Goal: Task Accomplishment & Management: Manage account settings

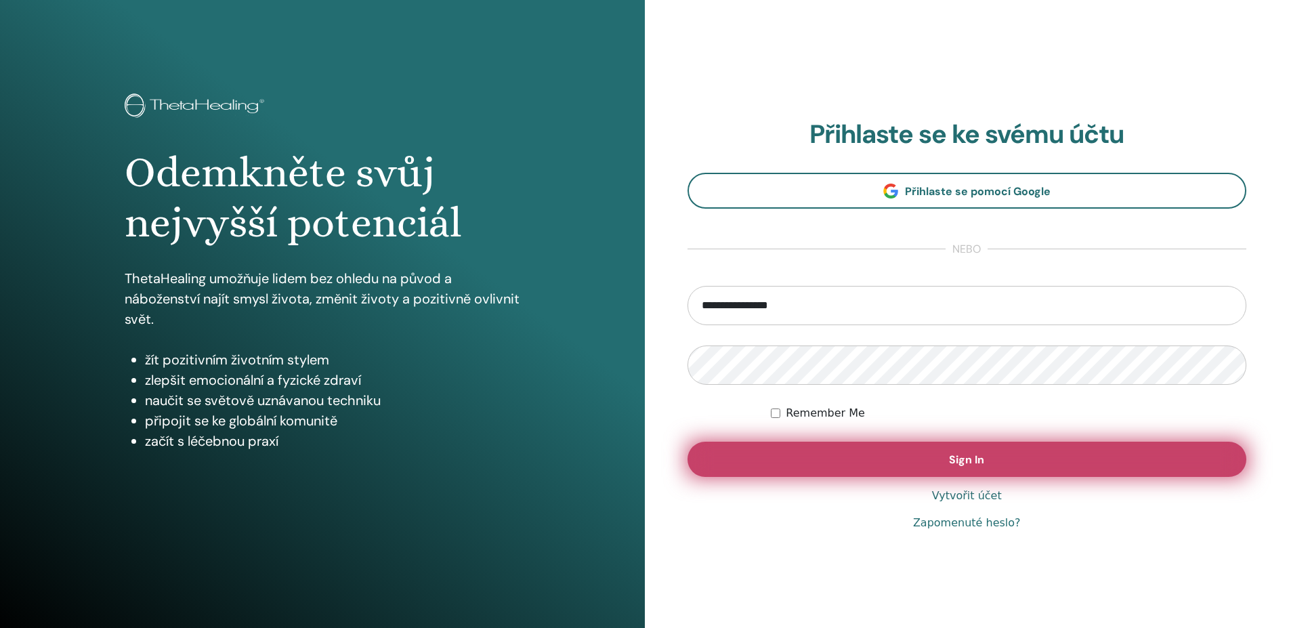
type input "**********"
click at [978, 469] on button "Sign In" at bounding box center [968, 459] width 560 height 35
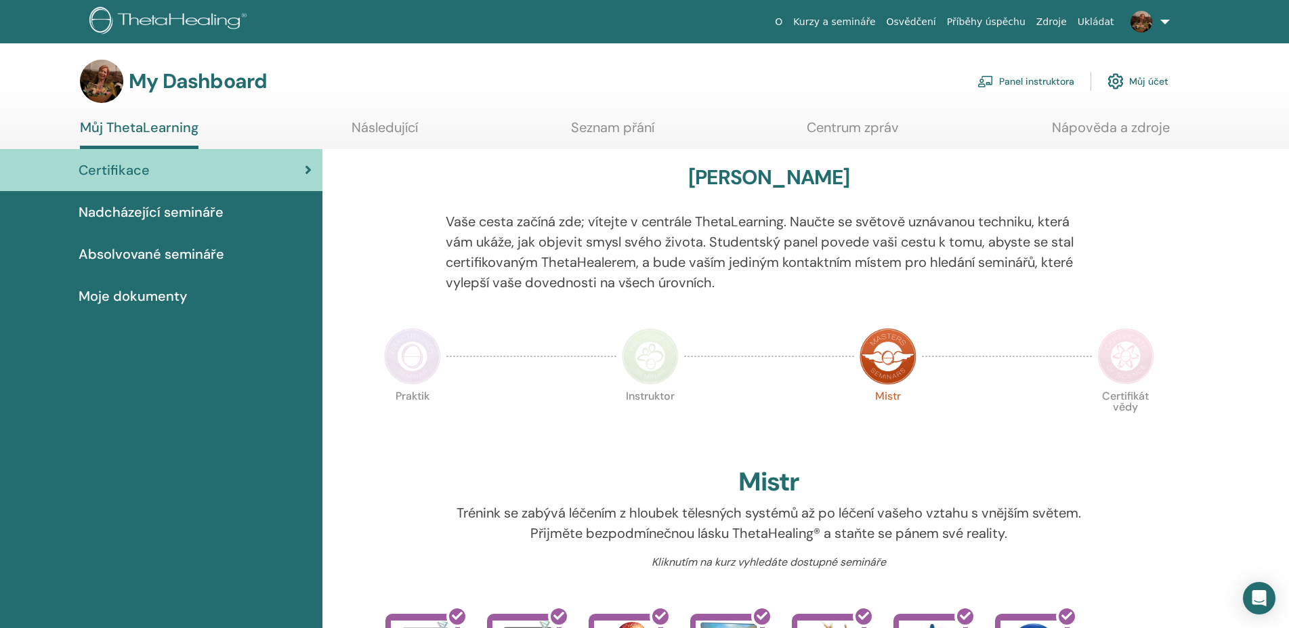
click at [1164, 22] on link at bounding box center [1148, 21] width 56 height 43
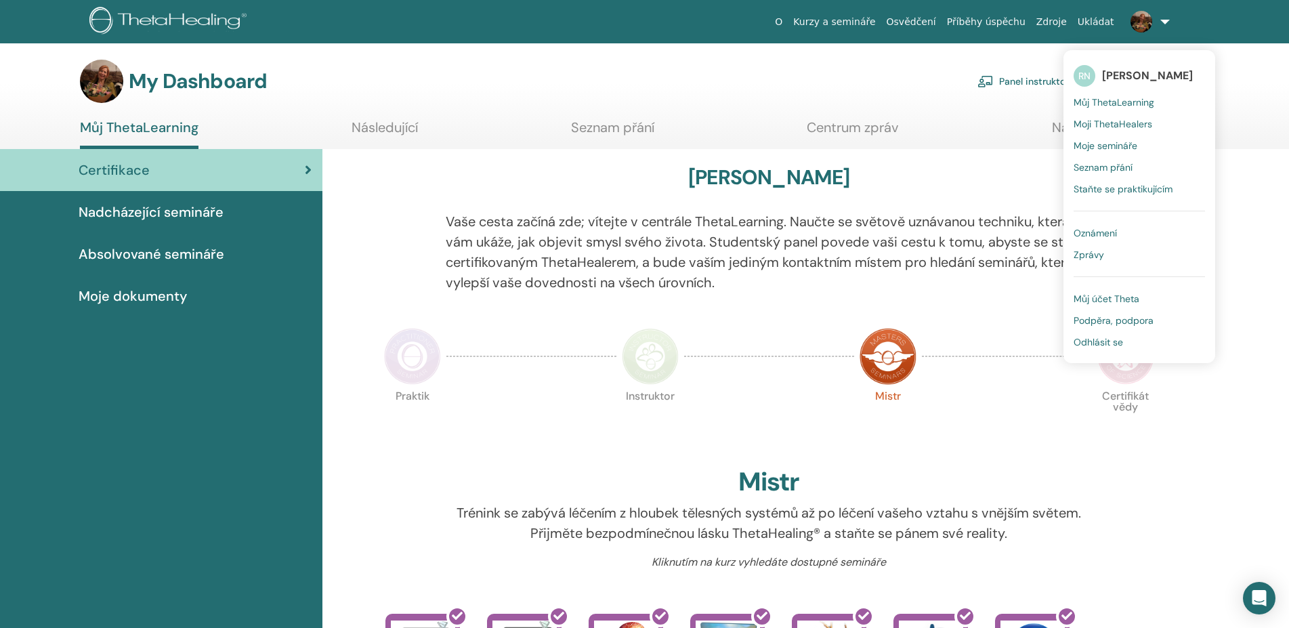
click at [1126, 104] on span "Můj ThetaLearning" at bounding box center [1114, 102] width 81 height 12
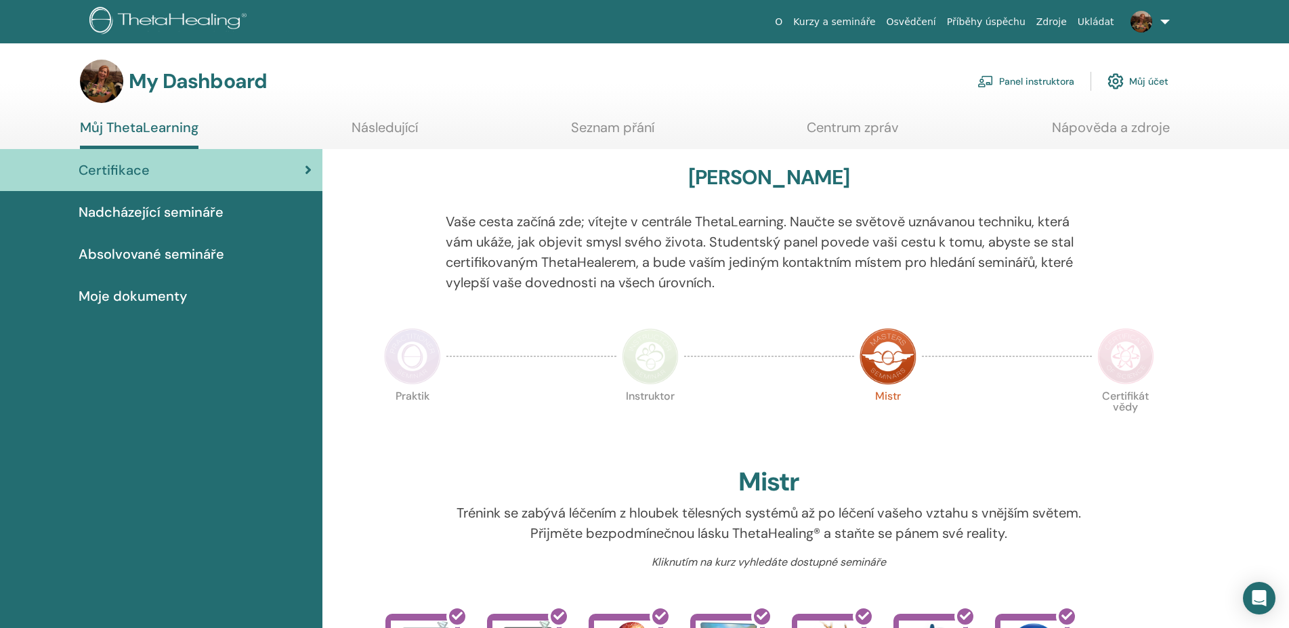
click at [116, 213] on span "Nadcházející semináře" at bounding box center [151, 212] width 145 height 20
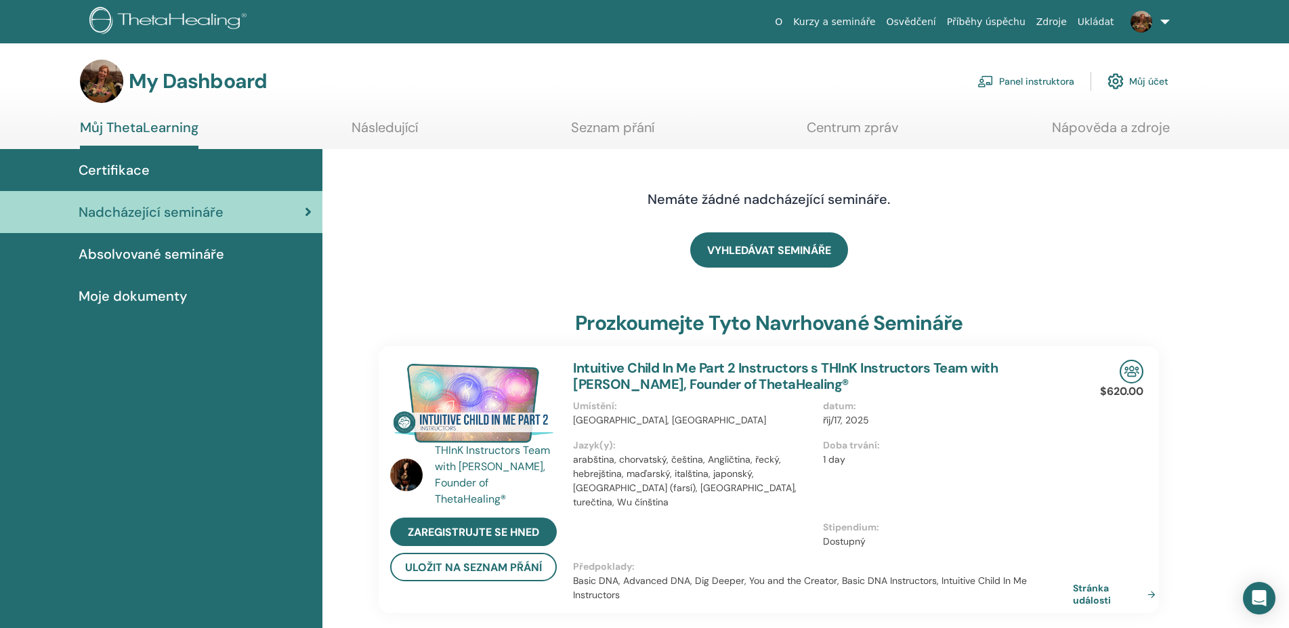
click at [1162, 22] on link at bounding box center [1148, 21] width 56 height 43
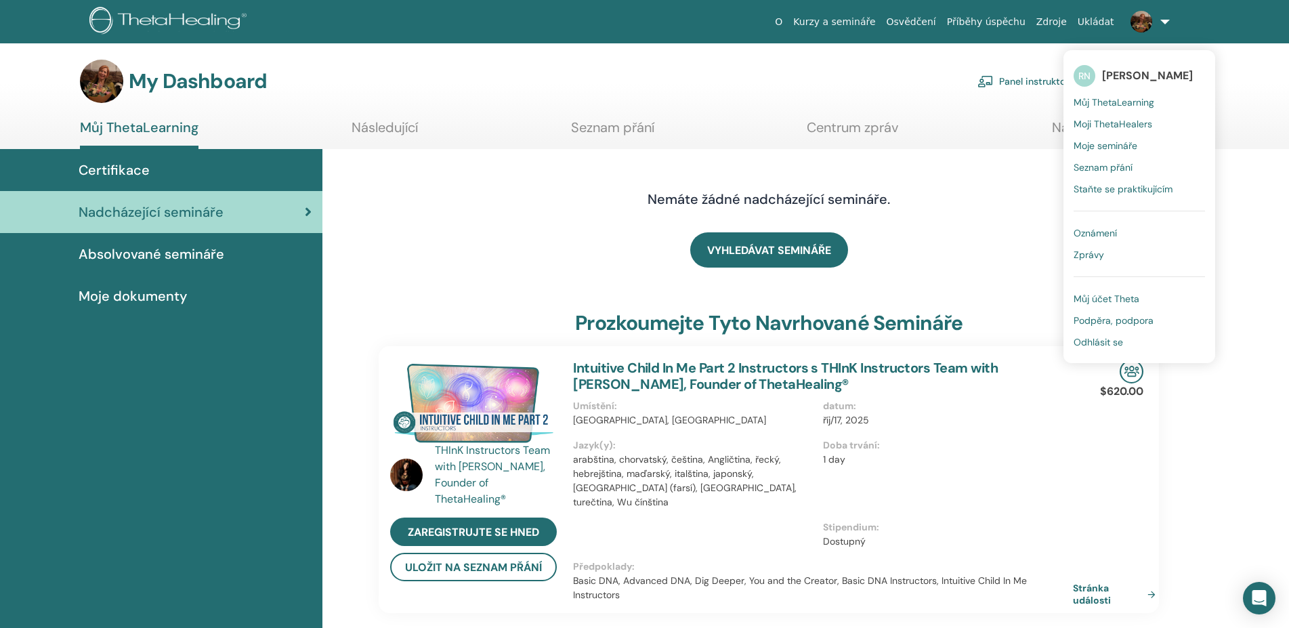
click at [1114, 102] on span "Můj ThetaLearning" at bounding box center [1114, 102] width 81 height 12
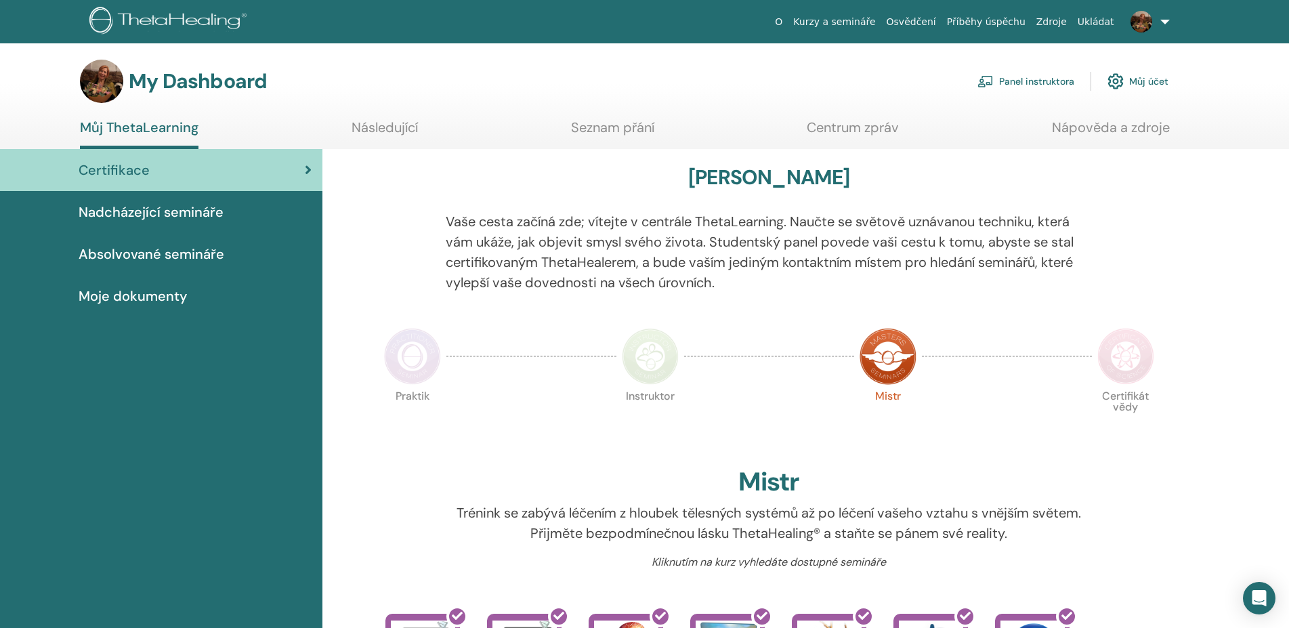
click at [150, 129] on link "Můj ThetaLearning" at bounding box center [139, 134] width 119 height 30
click at [1164, 21] on link at bounding box center [1148, 21] width 56 height 43
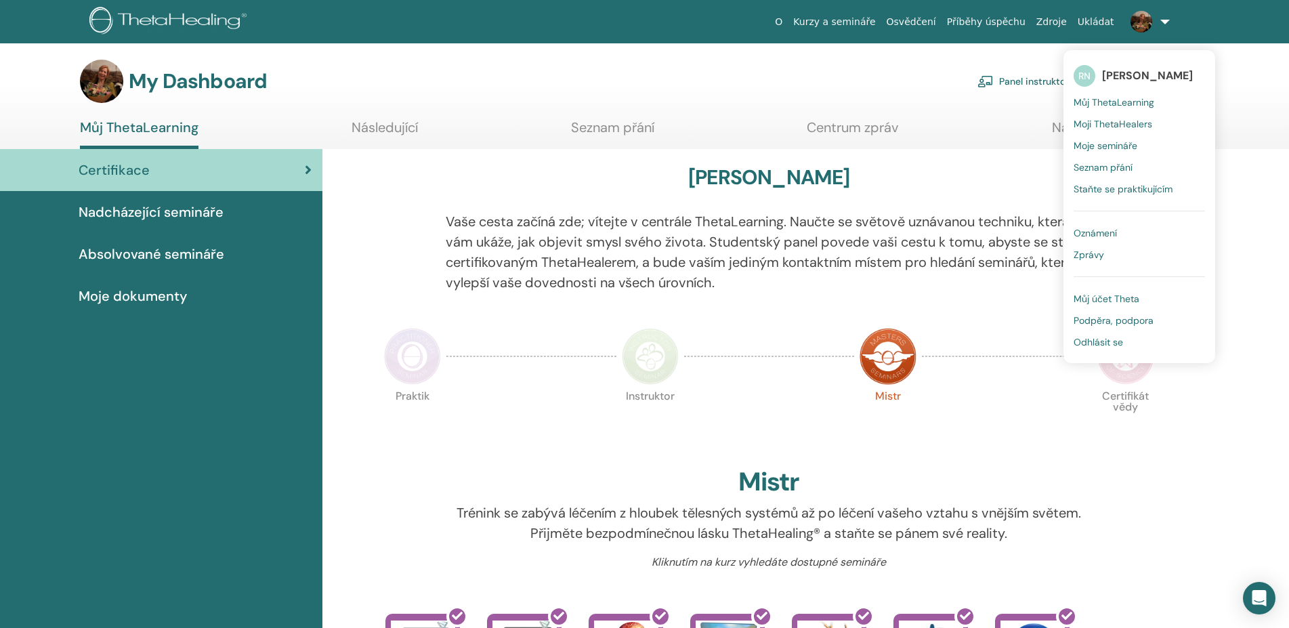
click at [1120, 102] on span "Můj ThetaLearning" at bounding box center [1114, 102] width 81 height 12
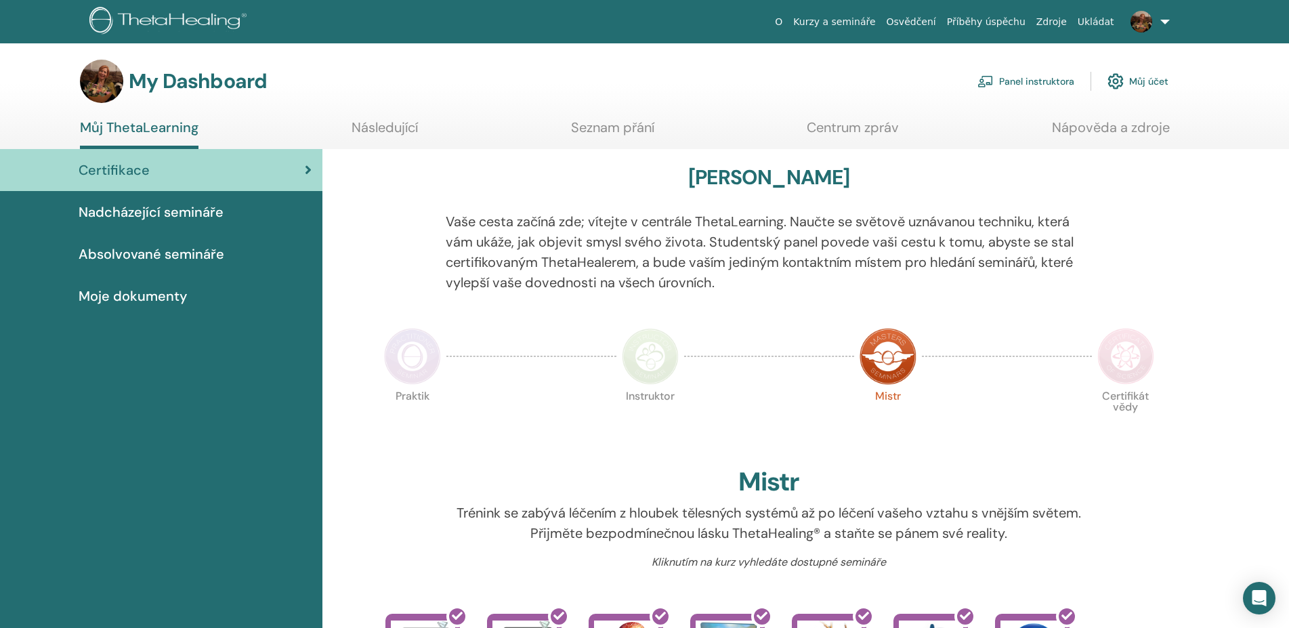
click at [114, 121] on link "Můj ThetaLearning" at bounding box center [139, 134] width 119 height 30
click at [289, 131] on ul "Můj ThetaLearning Následující Seznam přání Centrum zpráv Nápověda a zdroje" at bounding box center [625, 134] width 1090 height 30
click at [127, 303] on span "Moje dokumenty" at bounding box center [133, 296] width 108 height 20
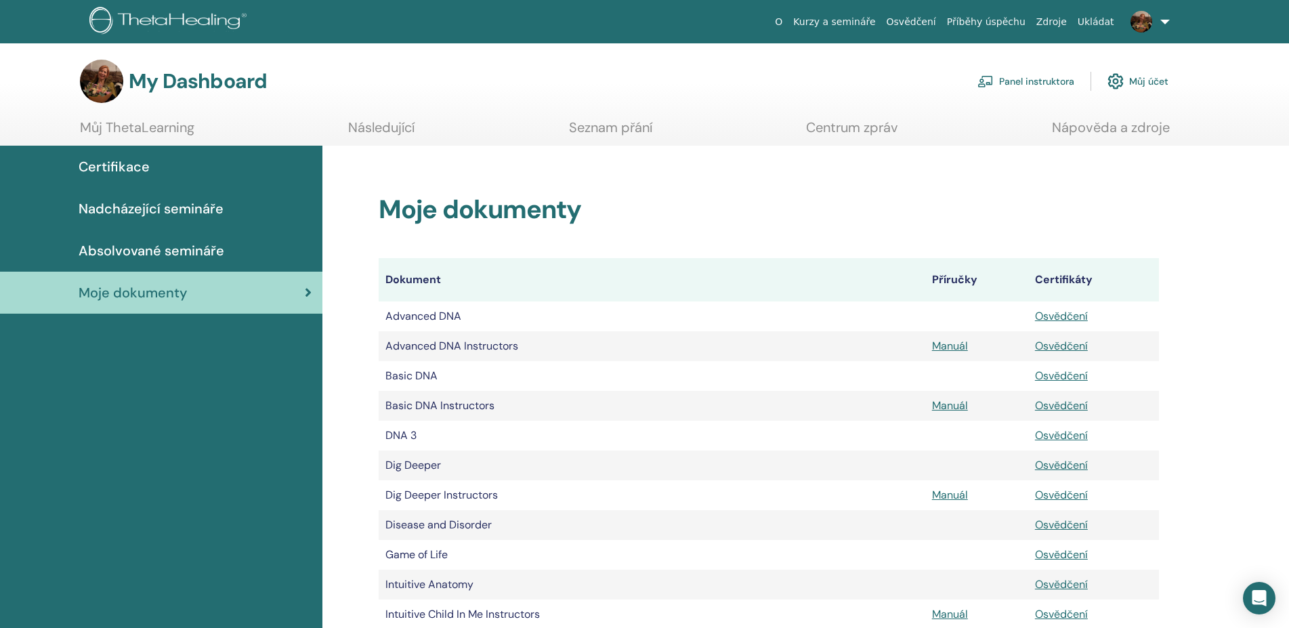
click at [177, 247] on span "Absolvované semináře" at bounding box center [152, 250] width 146 height 20
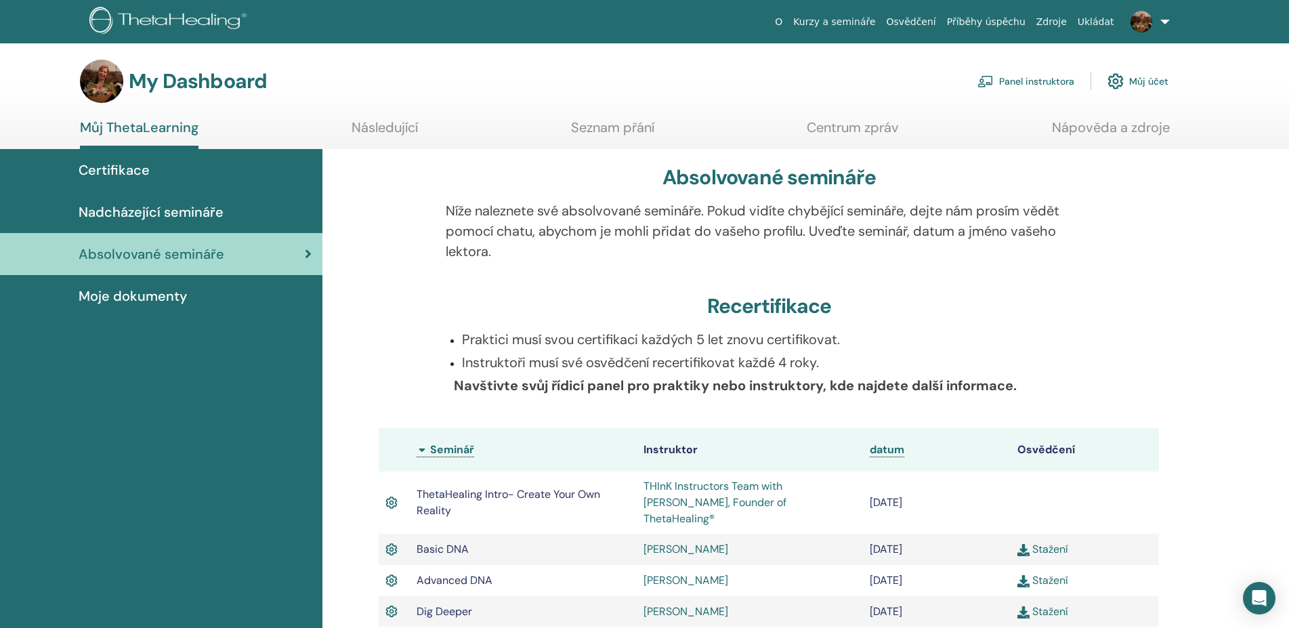
click at [175, 213] on span "Nadcházející semináře" at bounding box center [151, 212] width 145 height 20
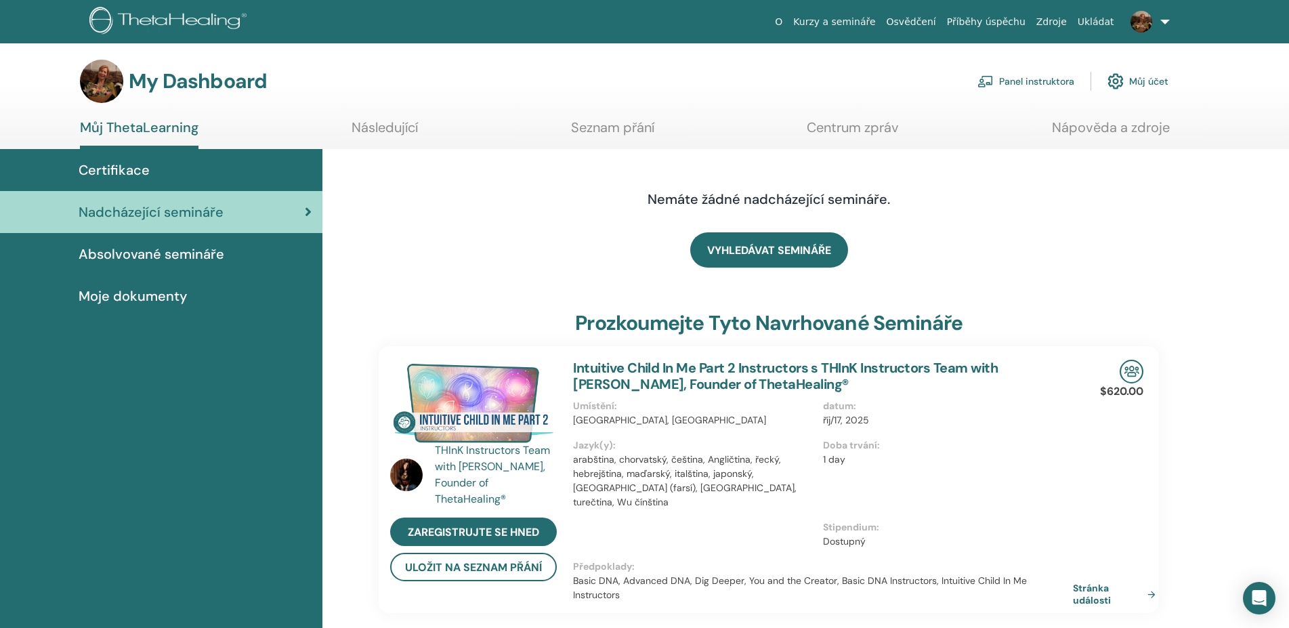
click at [95, 169] on span "Certifikace" at bounding box center [114, 170] width 71 height 20
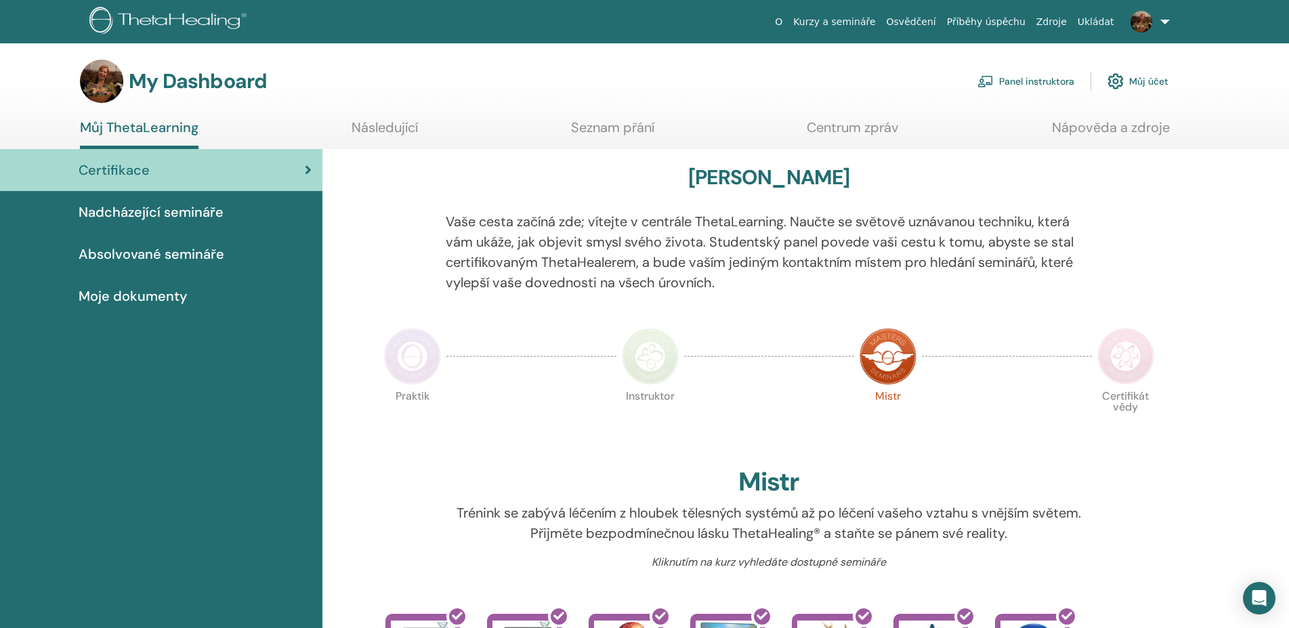
click at [1043, 83] on link "Panel instruktora" at bounding box center [1026, 81] width 97 height 30
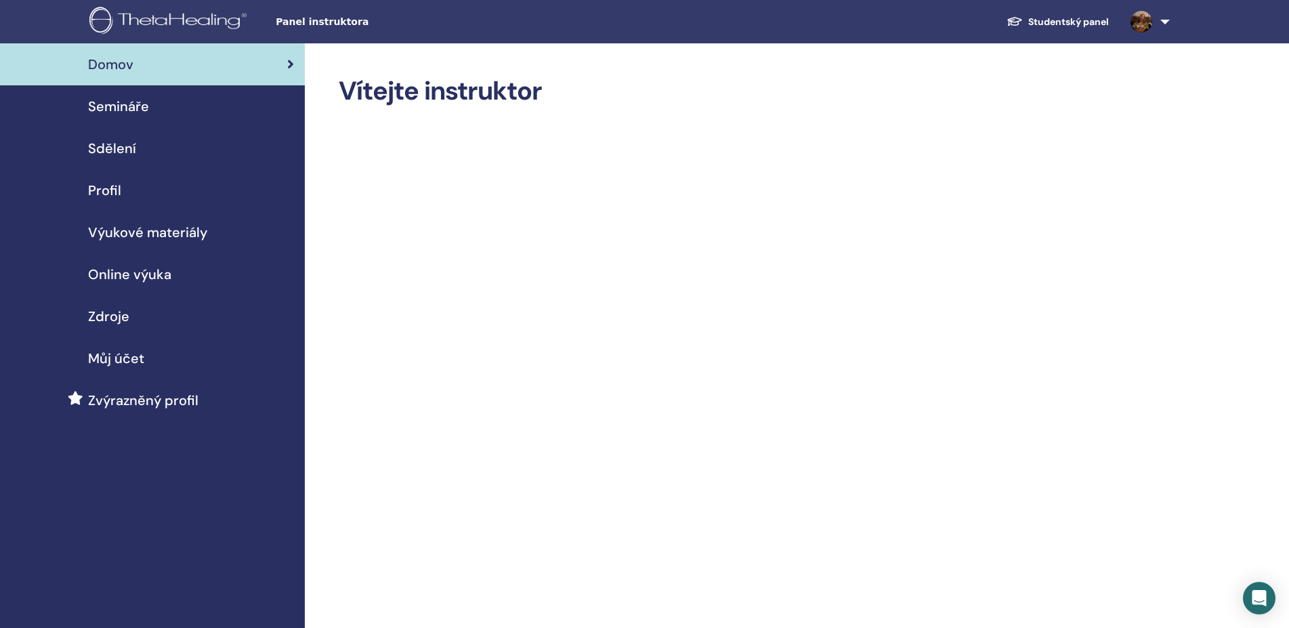
click at [106, 106] on span "Semináře" at bounding box center [118, 106] width 61 height 20
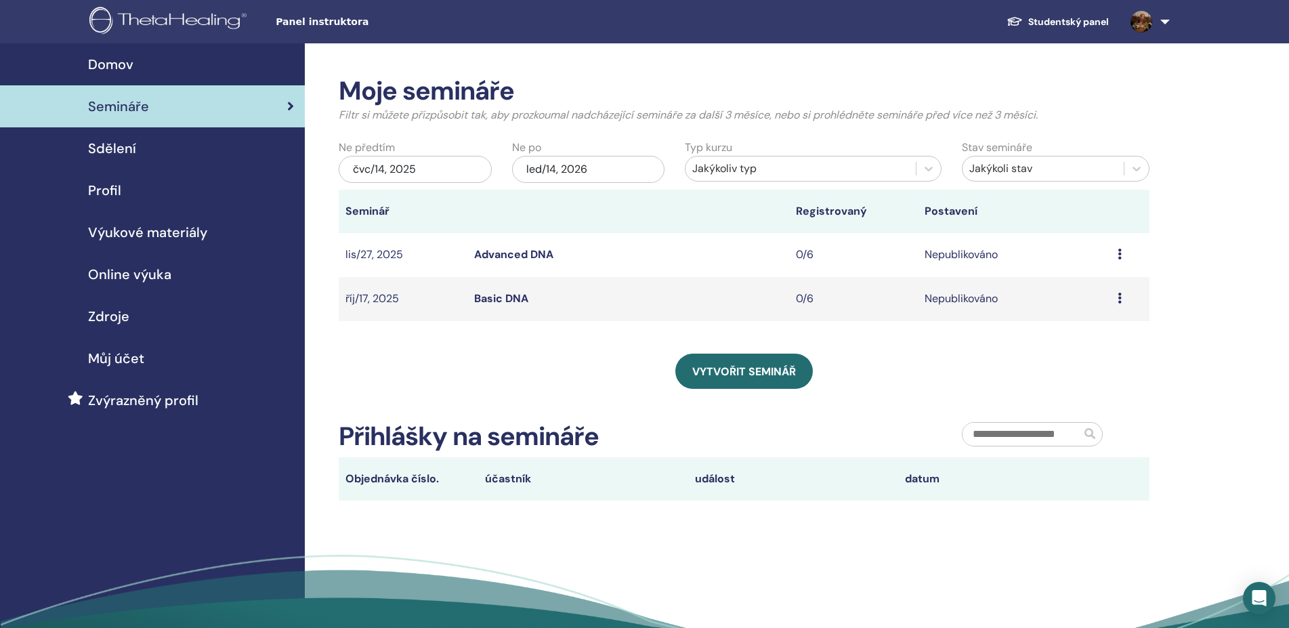
click at [1119, 253] on icon at bounding box center [1120, 254] width 4 height 11
click at [1076, 264] on link "Náhled" at bounding box center [1072, 264] width 35 height 14
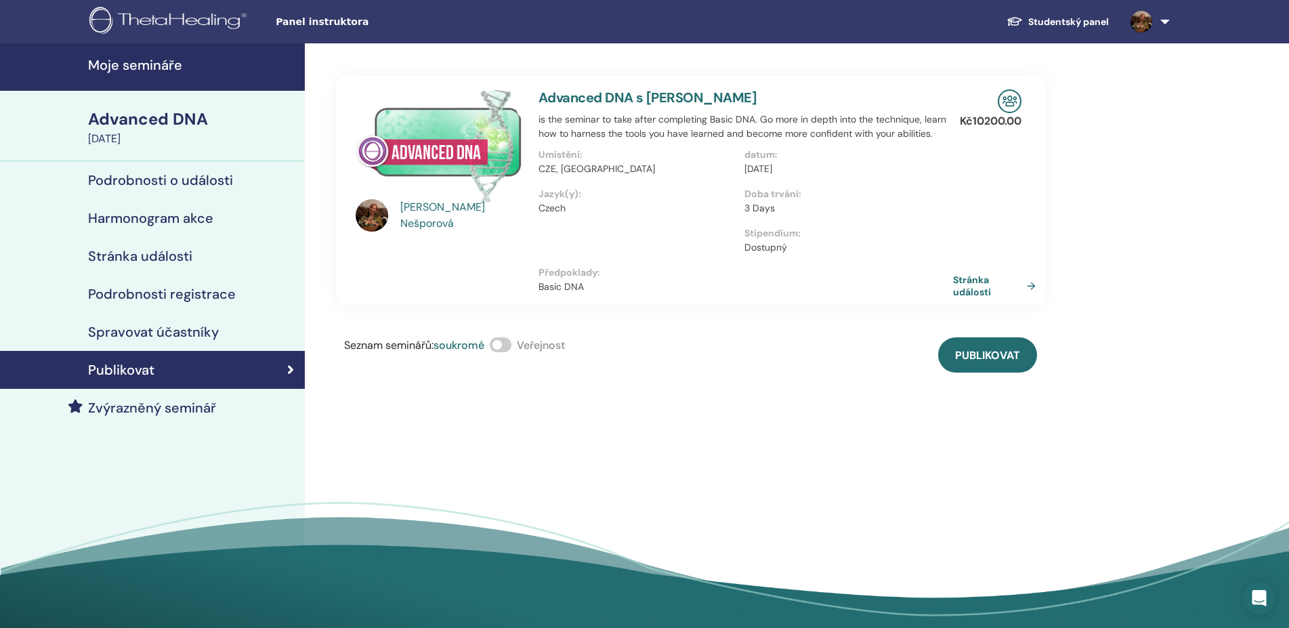
click at [984, 289] on link "Stránka události" at bounding box center [997, 286] width 88 height 24
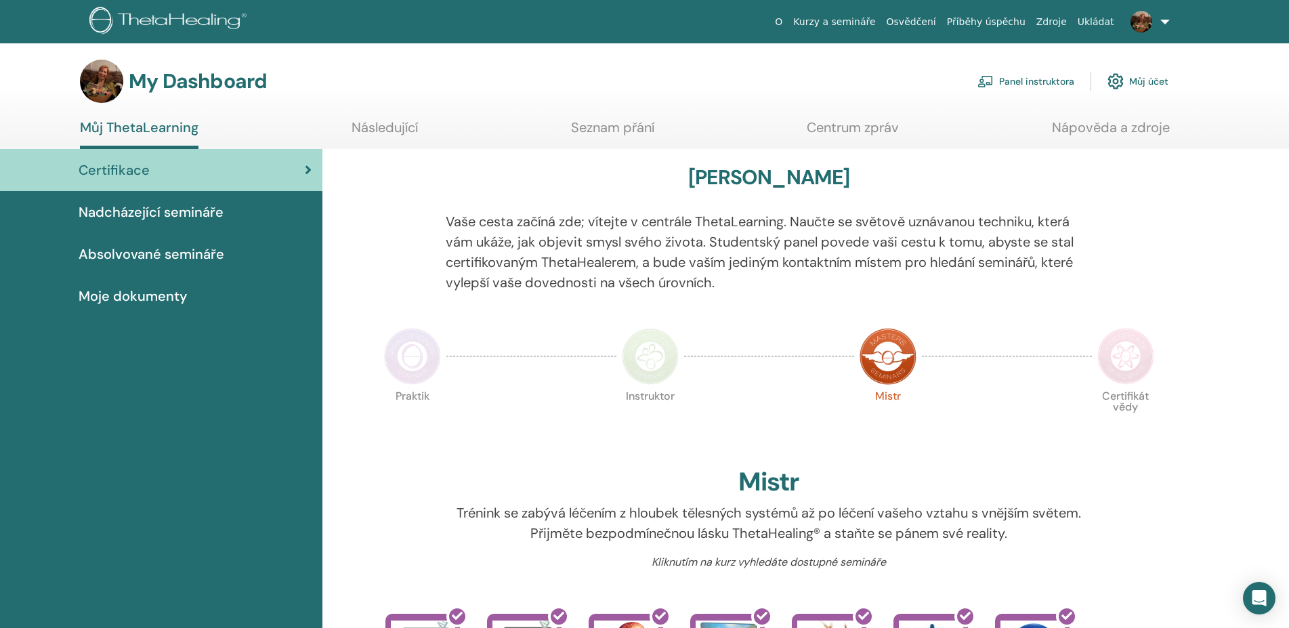
click at [1021, 75] on link "Panel instruktora" at bounding box center [1026, 81] width 97 height 30
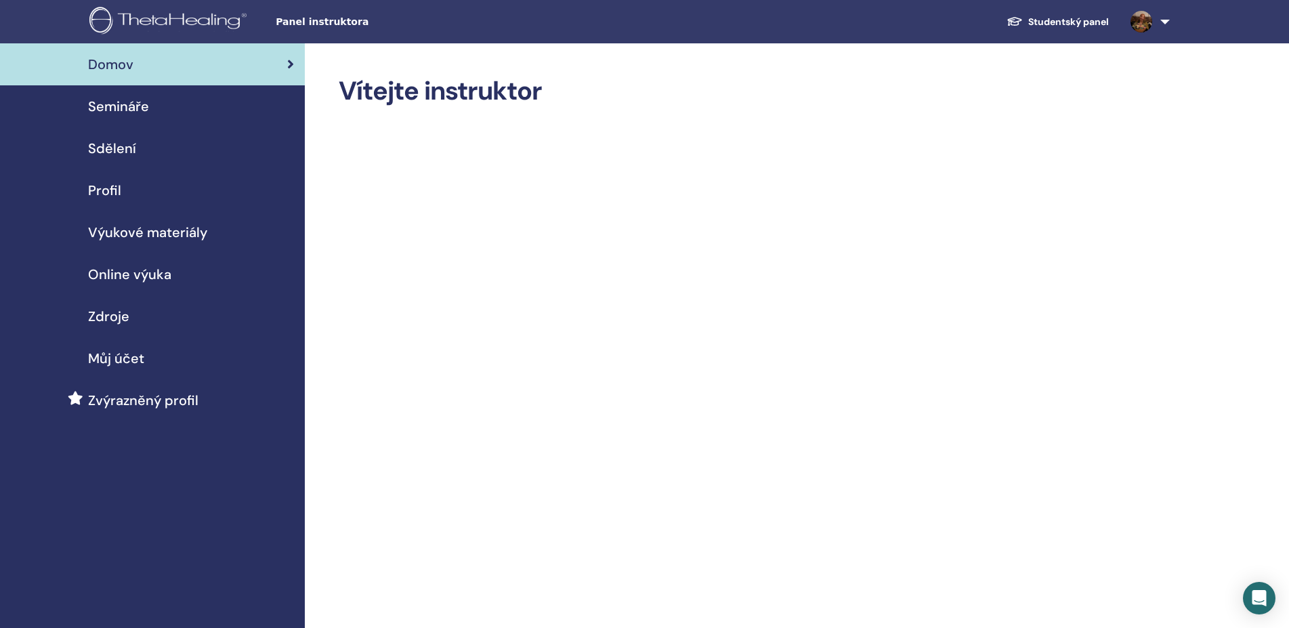
click at [106, 107] on span "Semináře" at bounding box center [118, 106] width 61 height 20
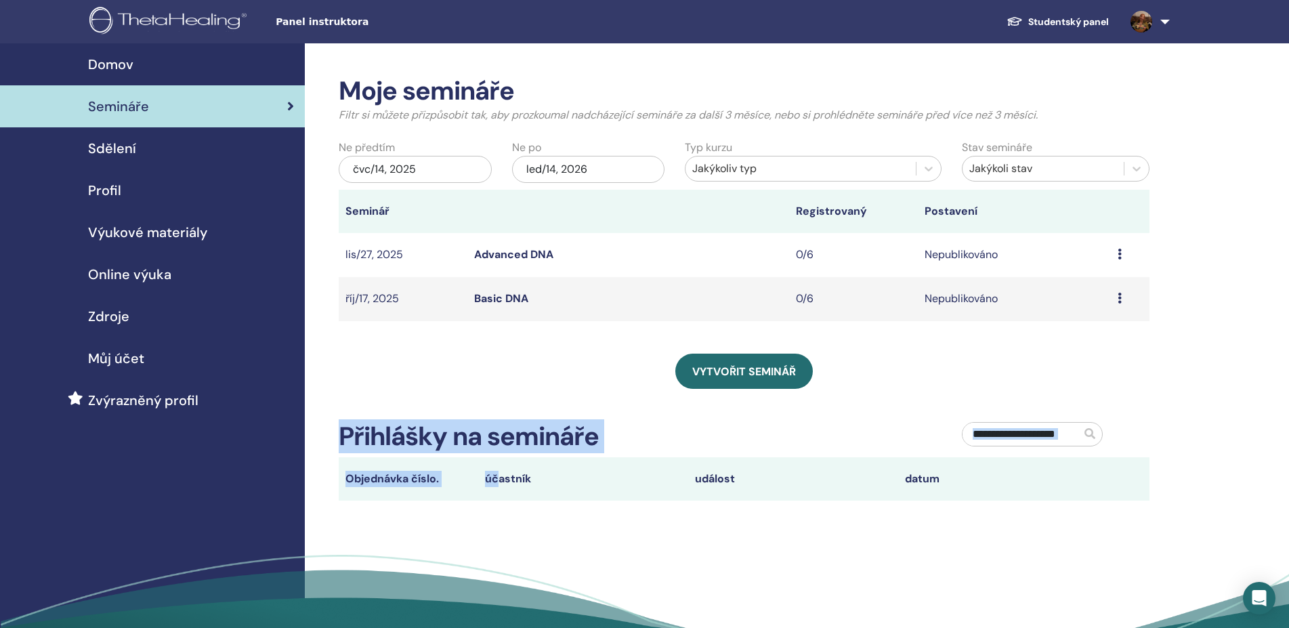
drag, startPoint x: 1123, startPoint y: 252, endPoint x: 515, endPoint y: 444, distance: 637.8
click at [501, 483] on div "Moje semináře Filtr si můžete přizpůsobit tak, aby prozkoumal nadcházející semi…" at bounding box center [744, 288] width 811 height 425
click at [1118, 301] on td "Náhled Upravit Účastníci zrušení" at bounding box center [1130, 299] width 39 height 44
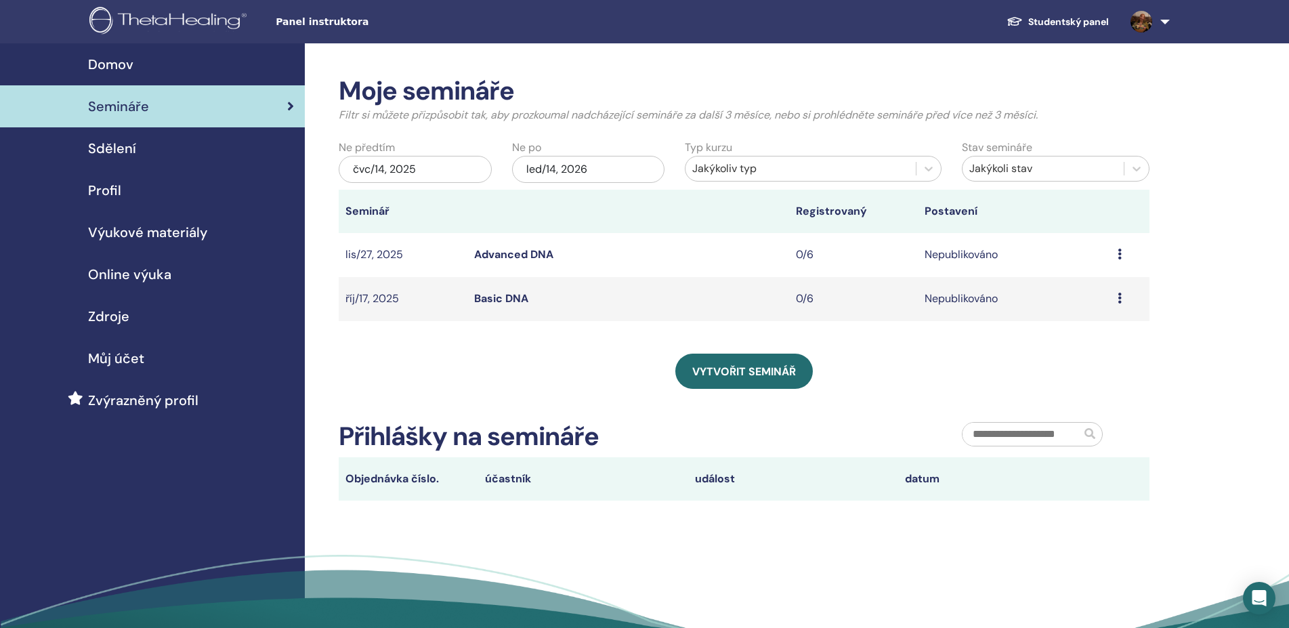
click at [1118, 301] on td "Náhled Upravit Účastníci zrušení" at bounding box center [1130, 299] width 39 height 44
click at [1118, 300] on td "Náhled Upravit Účastníci zrušení" at bounding box center [1130, 299] width 39 height 44
click at [1123, 300] on div "Náhled Upravit Účastníci zrušení" at bounding box center [1130, 299] width 25 height 16
click at [1084, 308] on link "Náhled" at bounding box center [1076, 310] width 35 height 14
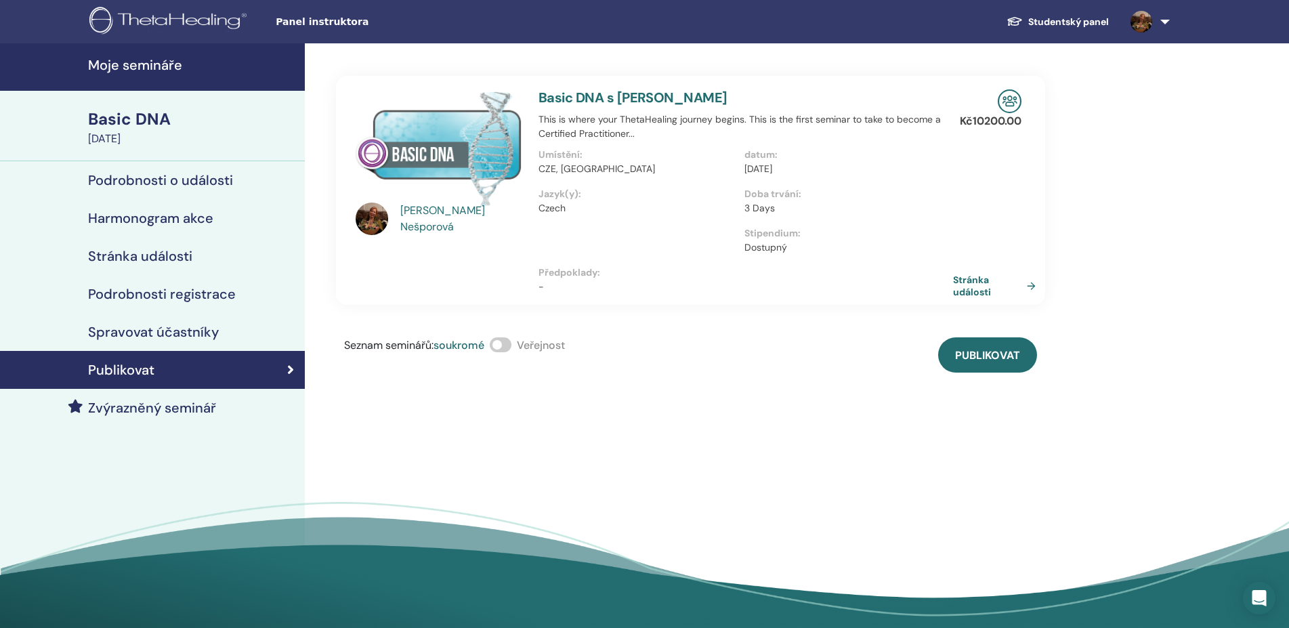
click at [1033, 287] on link "Stránka události" at bounding box center [997, 286] width 88 height 24
